Goal: Information Seeking & Learning: Find specific fact

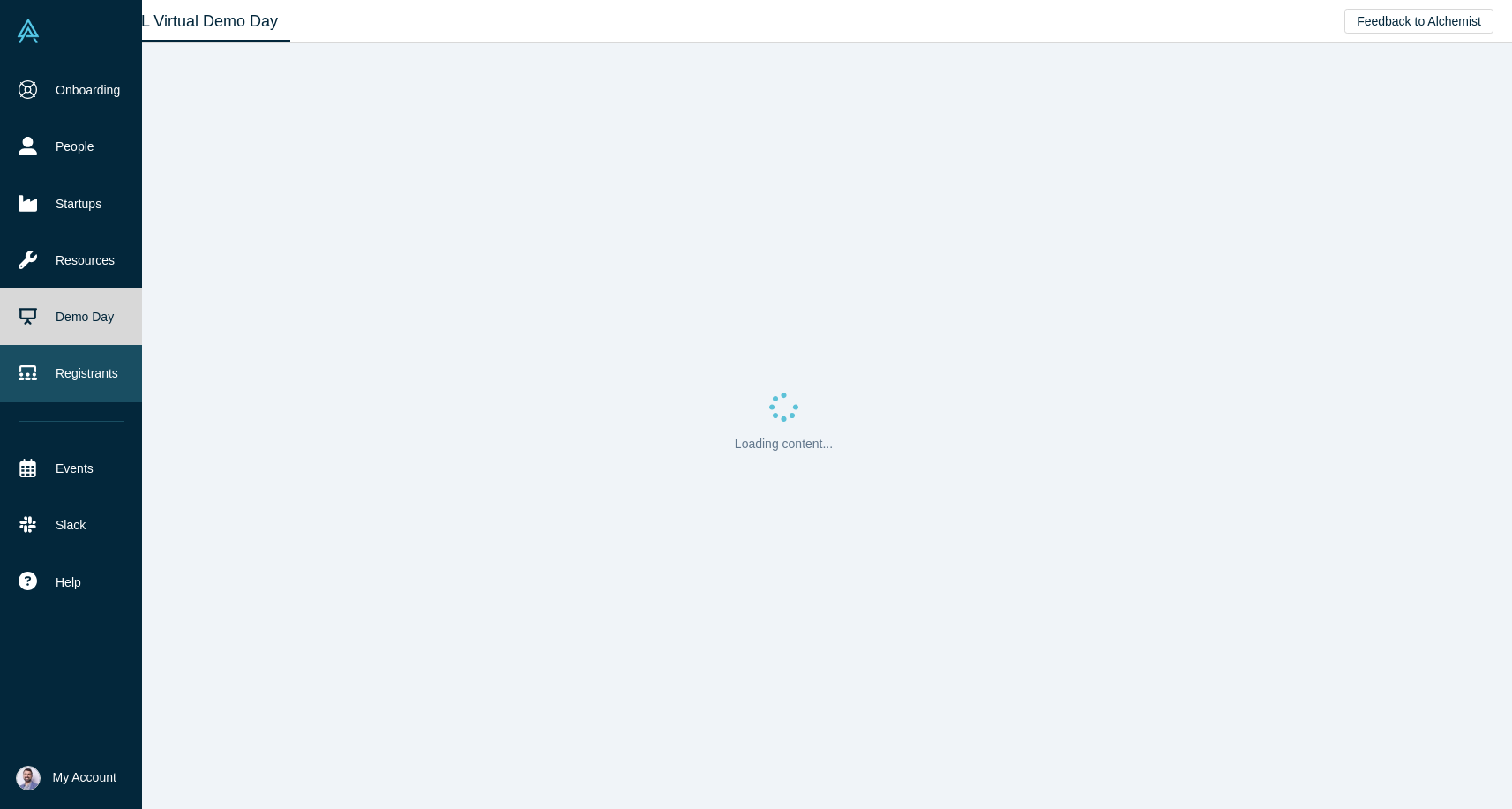
click at [47, 365] on link "Registrants" at bounding box center [70, 372] width 142 height 57
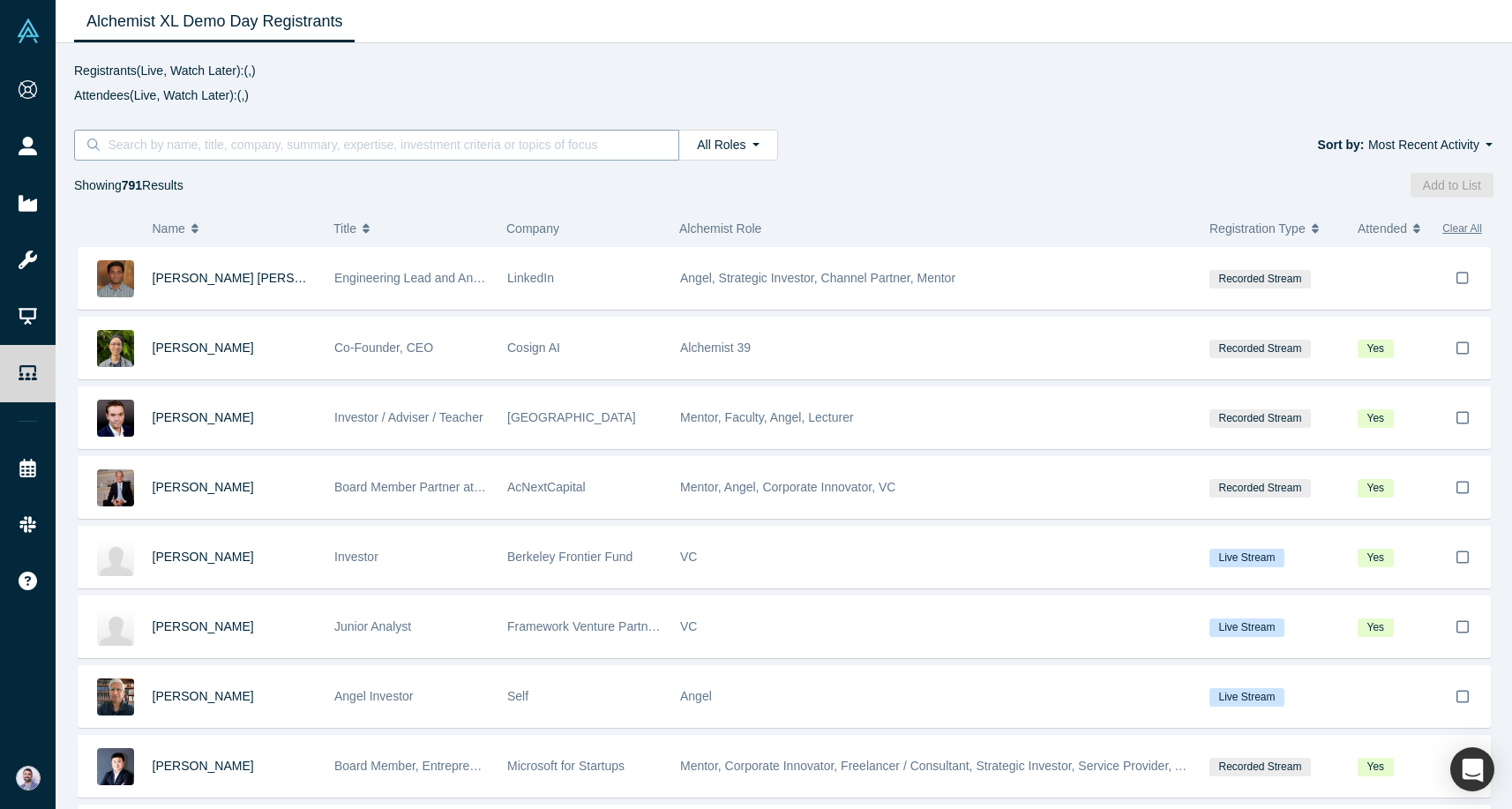
click at [348, 135] on input at bounding box center [383, 144] width 554 height 23
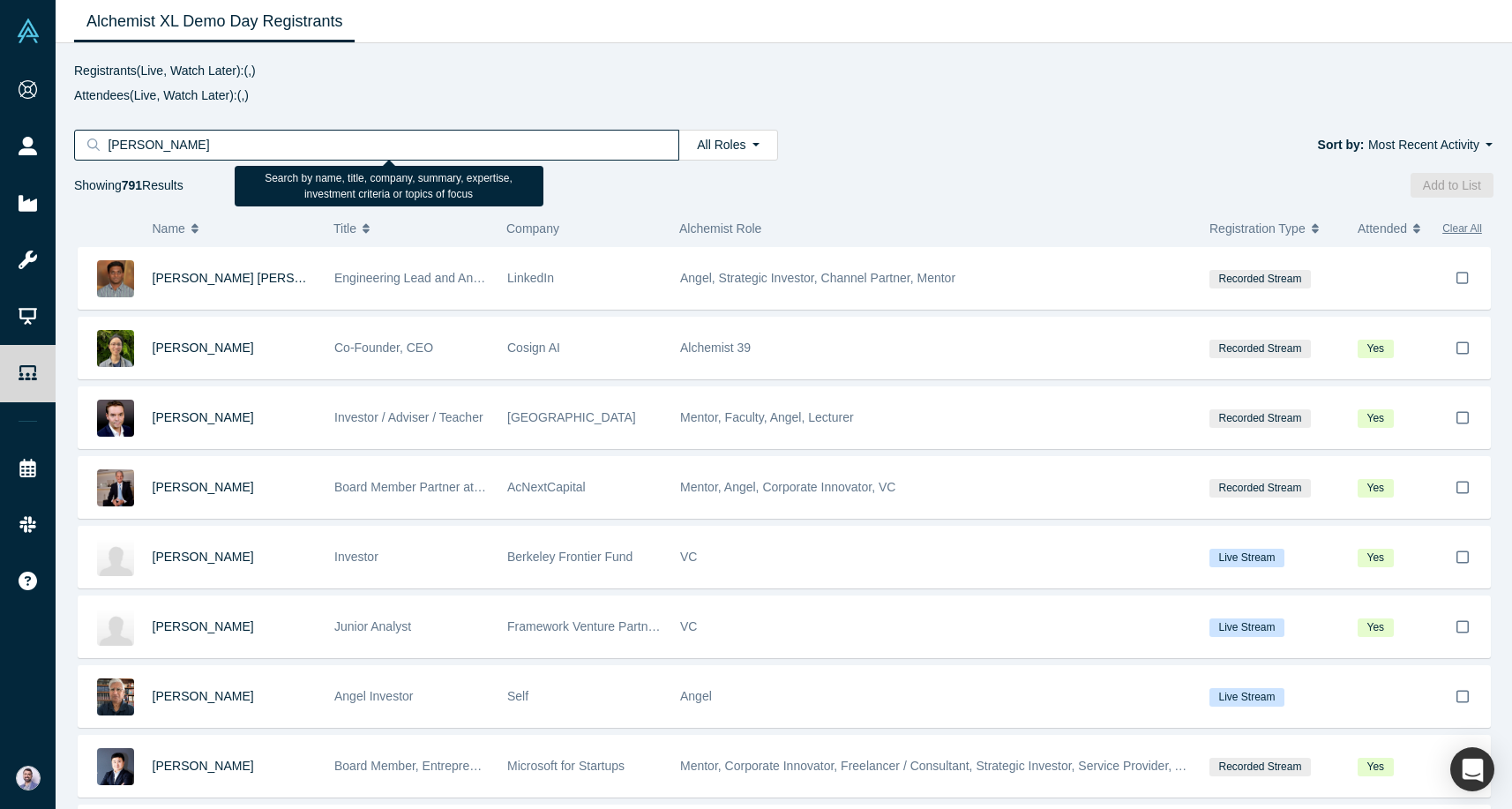
type input "[PERSON_NAME]"
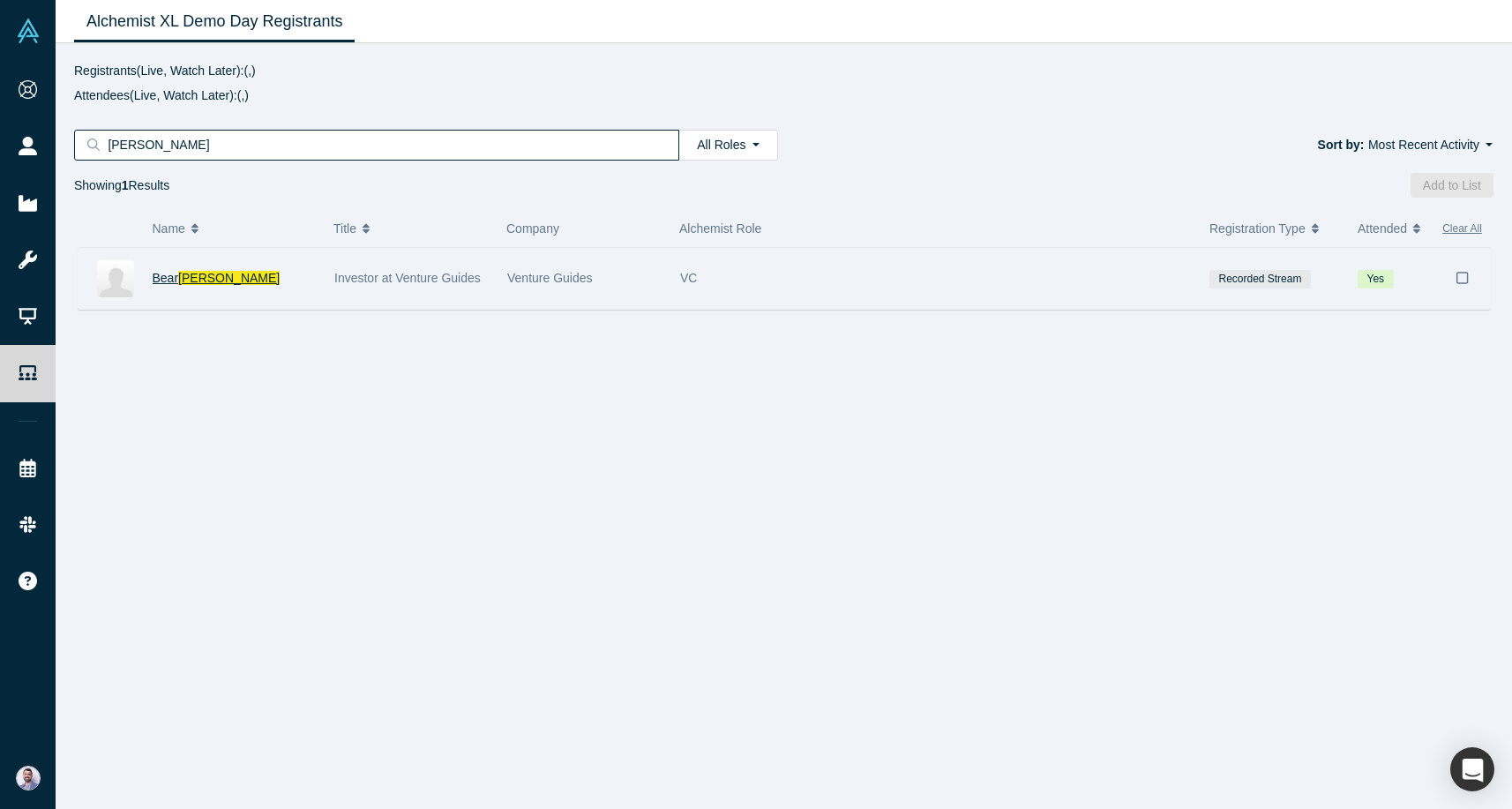
click at [206, 281] on span "[PERSON_NAME]" at bounding box center [228, 278] width 101 height 14
